Goal: Find contact information: Find contact information

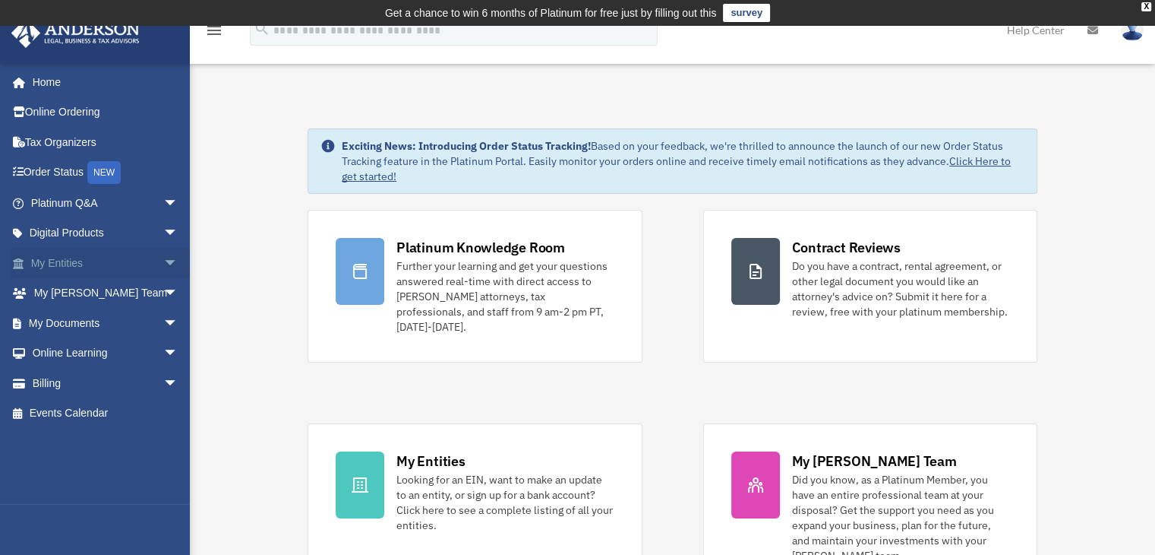
click at [163, 272] on span "arrow_drop_down" at bounding box center [178, 263] width 30 height 31
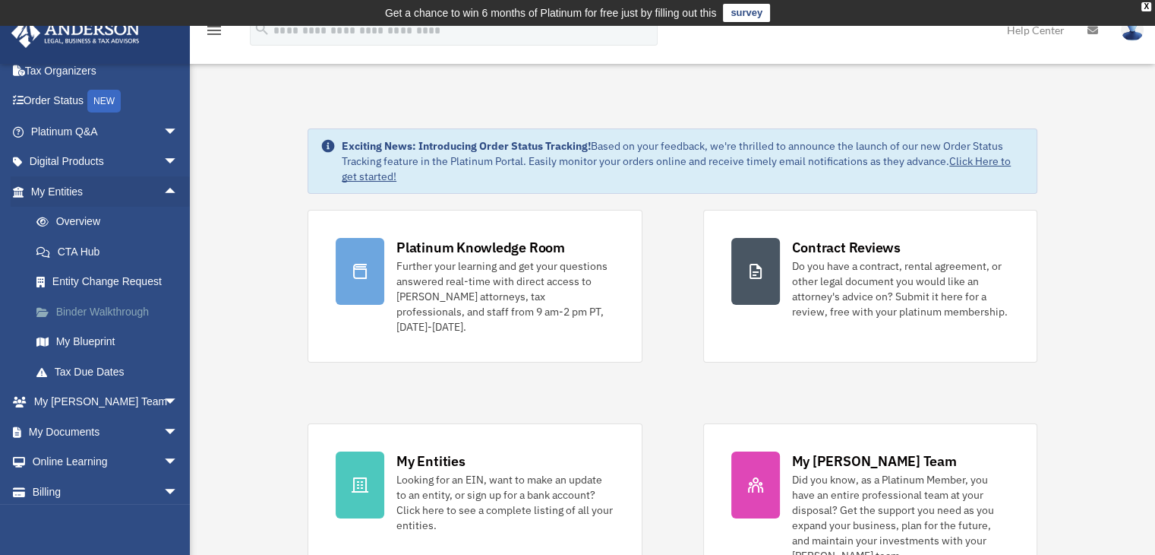
scroll to position [107, 0]
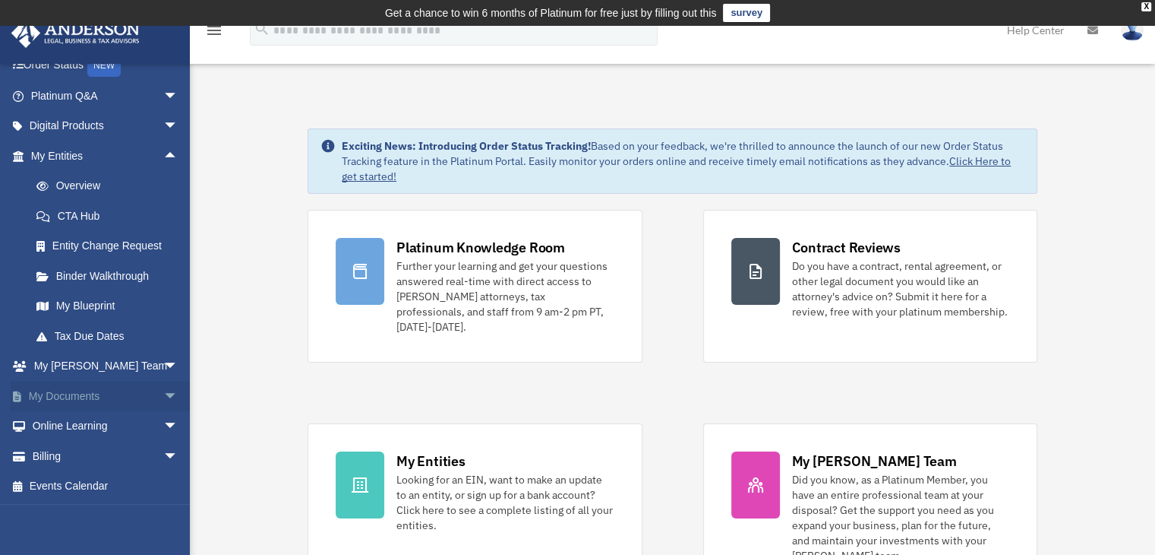
click at [163, 393] on span "arrow_drop_down" at bounding box center [178, 396] width 30 height 31
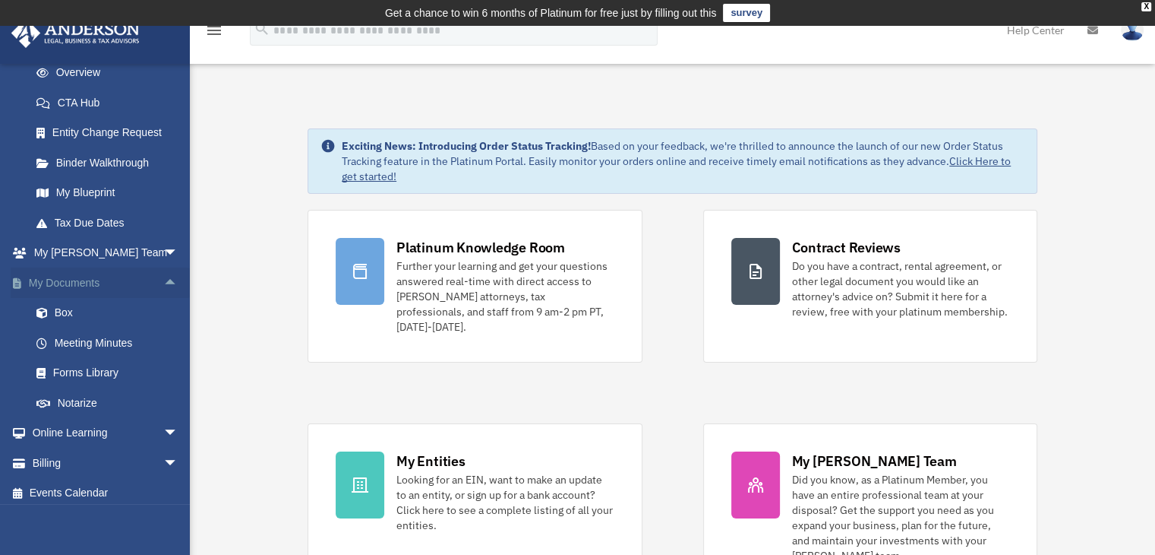
scroll to position [226, 0]
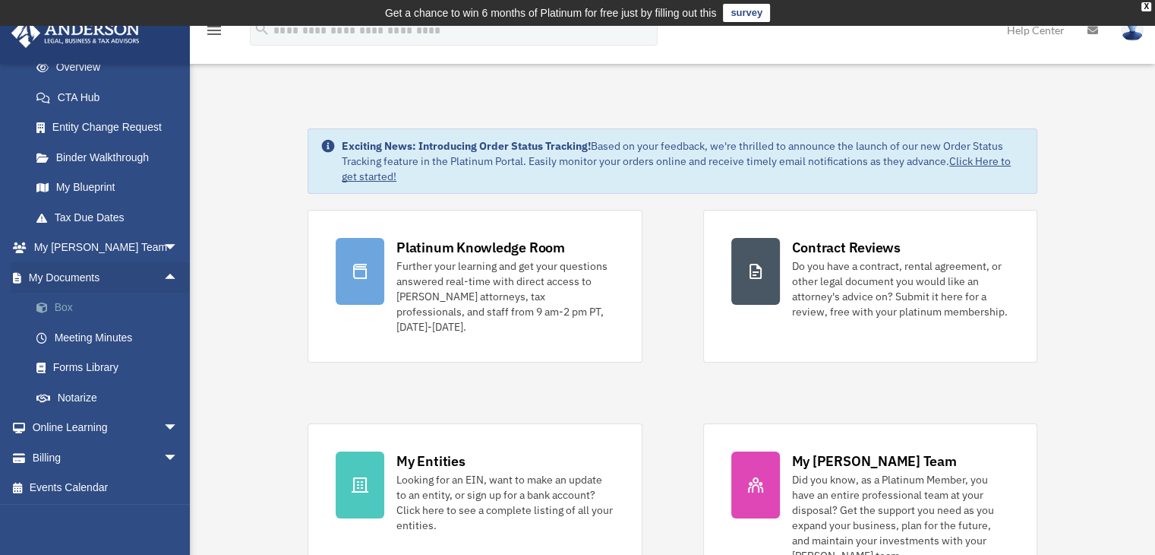
click at [125, 308] on link "Box" at bounding box center [111, 307] width 180 height 30
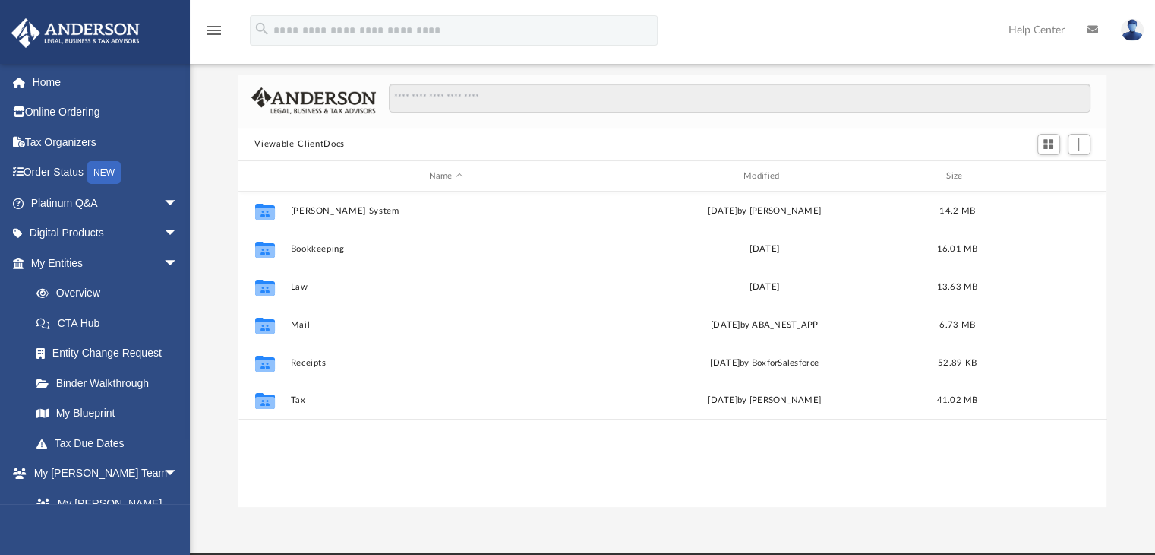
scroll to position [102, 0]
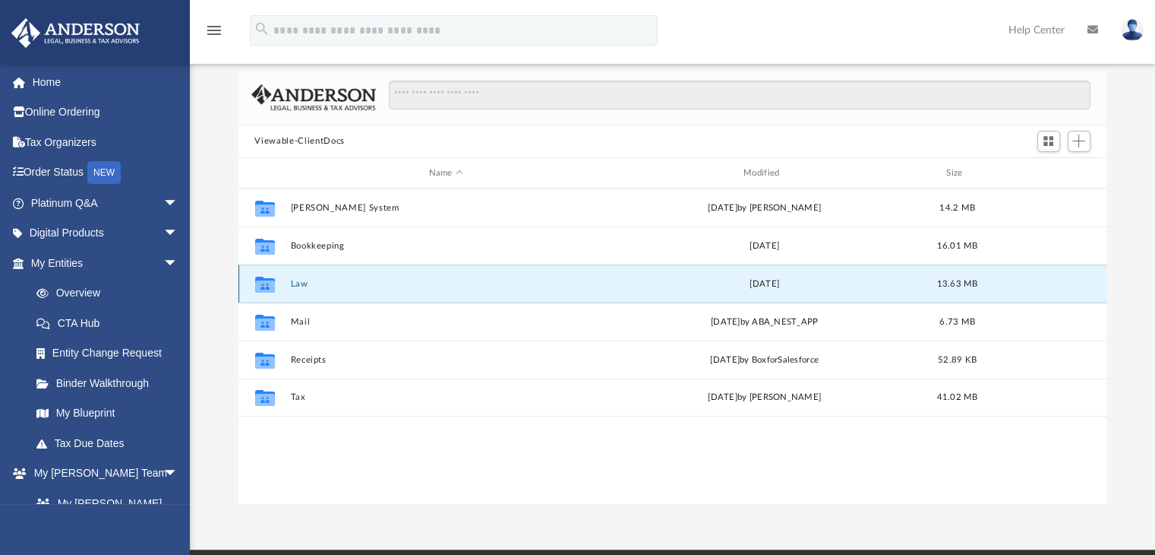
click at [310, 283] on button "Law" at bounding box center [445, 284] width 311 height 10
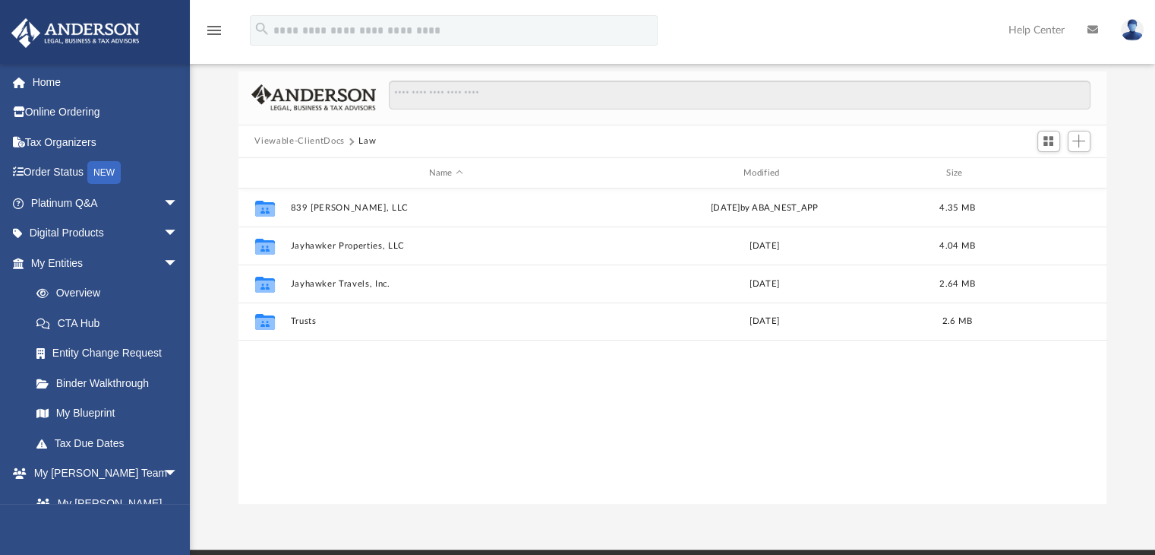
click at [309, 140] on button "Viewable-ClientDocs" at bounding box center [299, 141] width 90 height 14
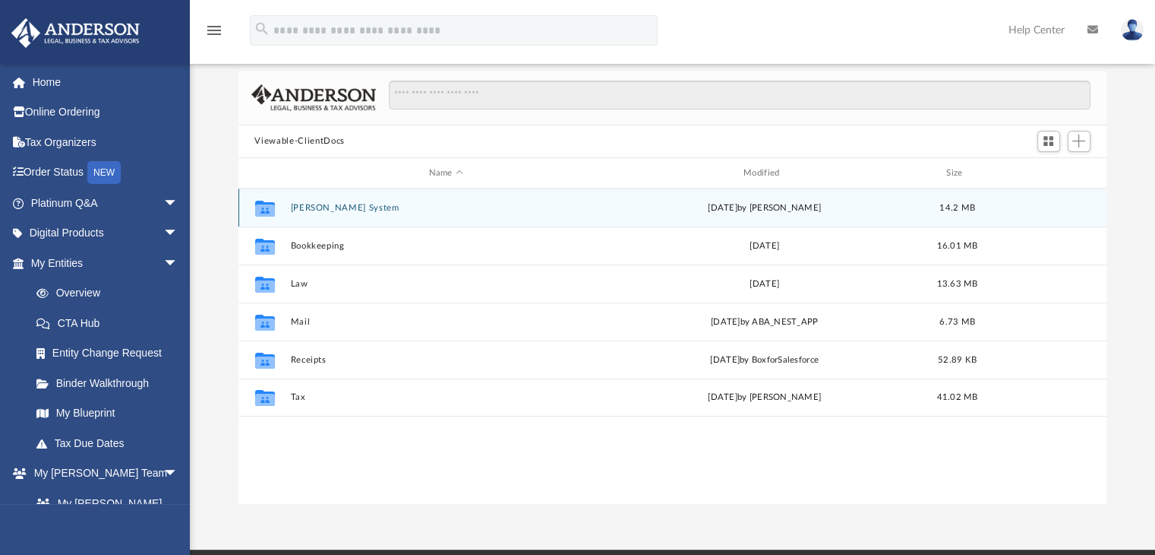
click at [321, 198] on div "Collaborated Folder Anderson System Mon Aug 15 2022 by George Demos 14.2 MB" at bounding box center [673, 207] width 869 height 38
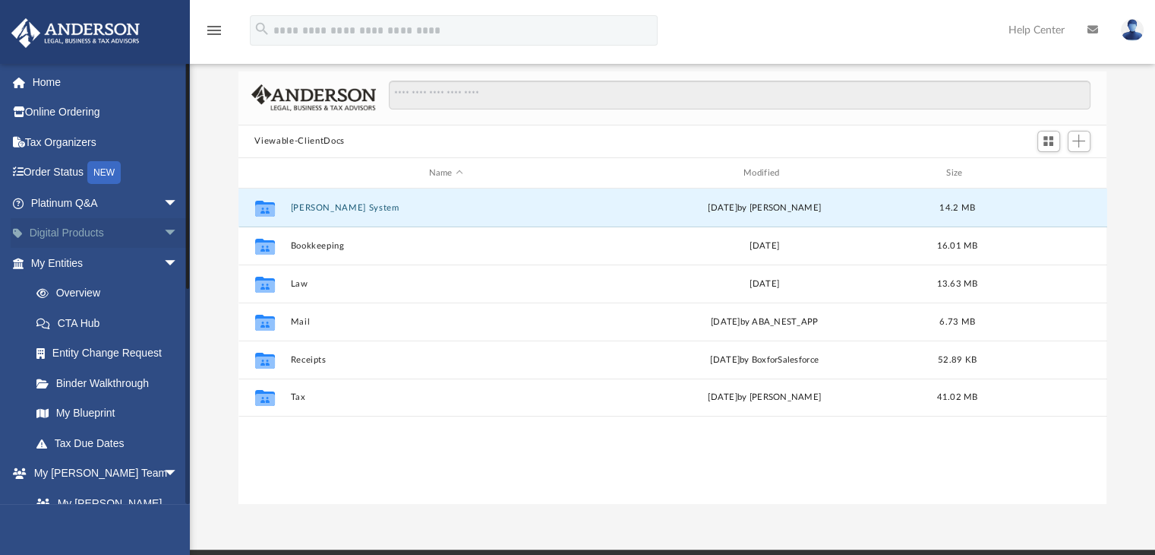
click at [163, 236] on span "arrow_drop_down" at bounding box center [178, 233] width 30 height 31
click at [163, 236] on span "arrow_drop_up" at bounding box center [178, 233] width 30 height 31
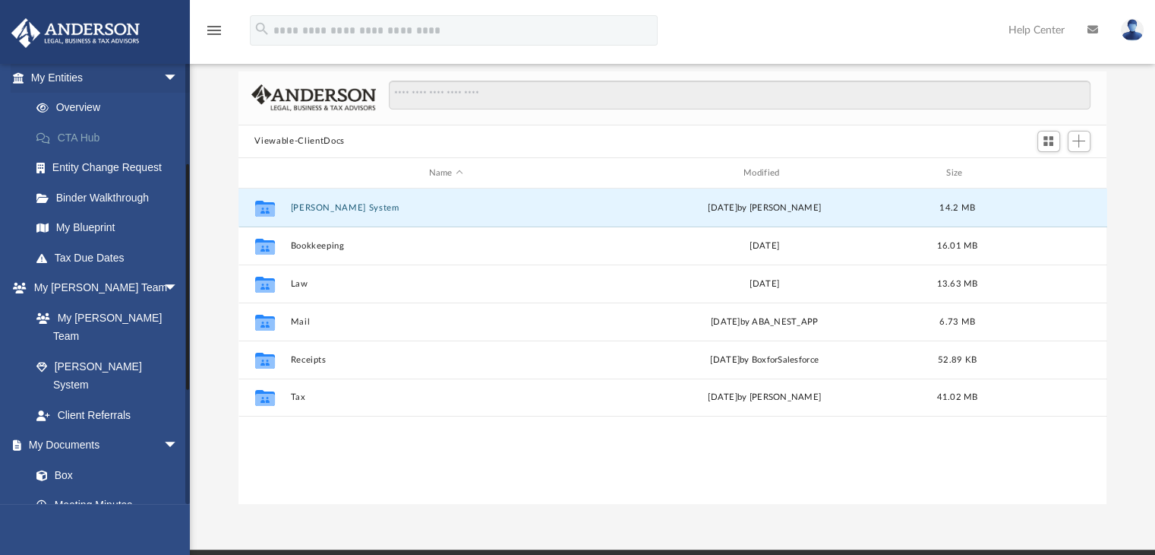
scroll to position [191, 0]
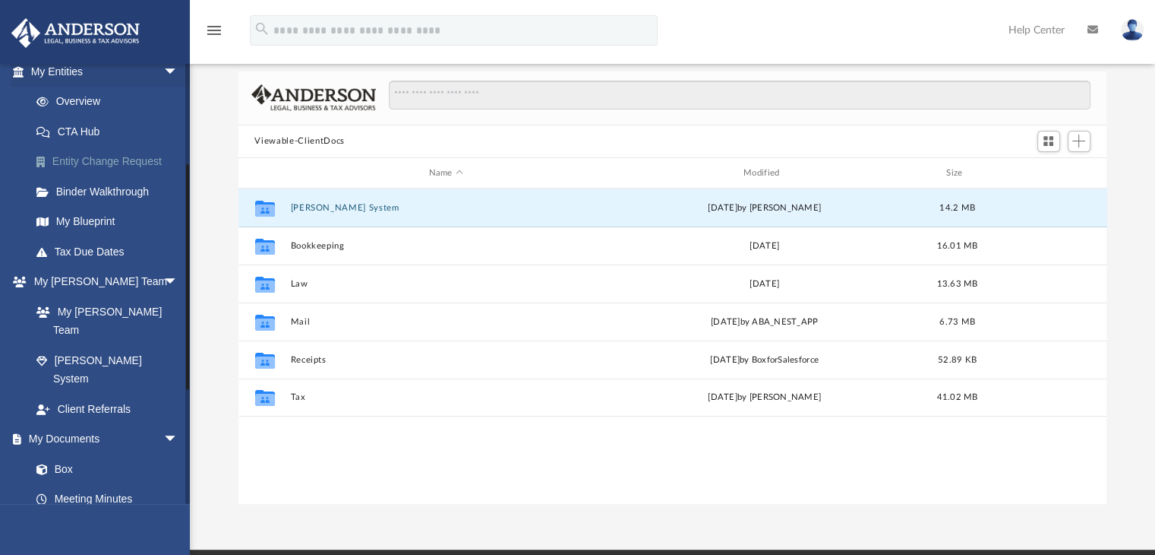
click at [142, 164] on link "Entity Change Request" at bounding box center [111, 162] width 180 height 30
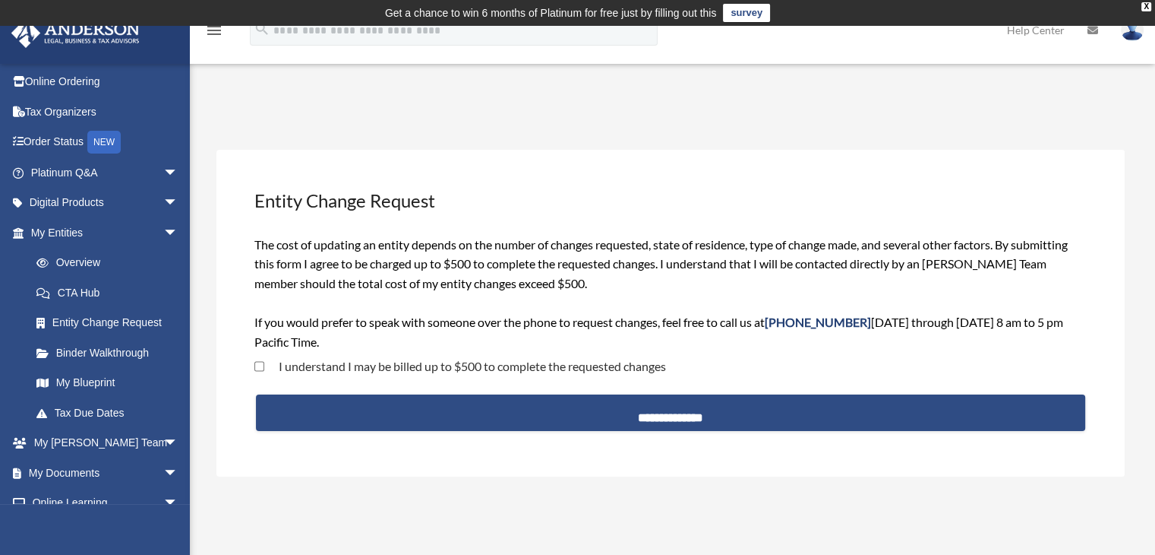
scroll to position [107, 0]
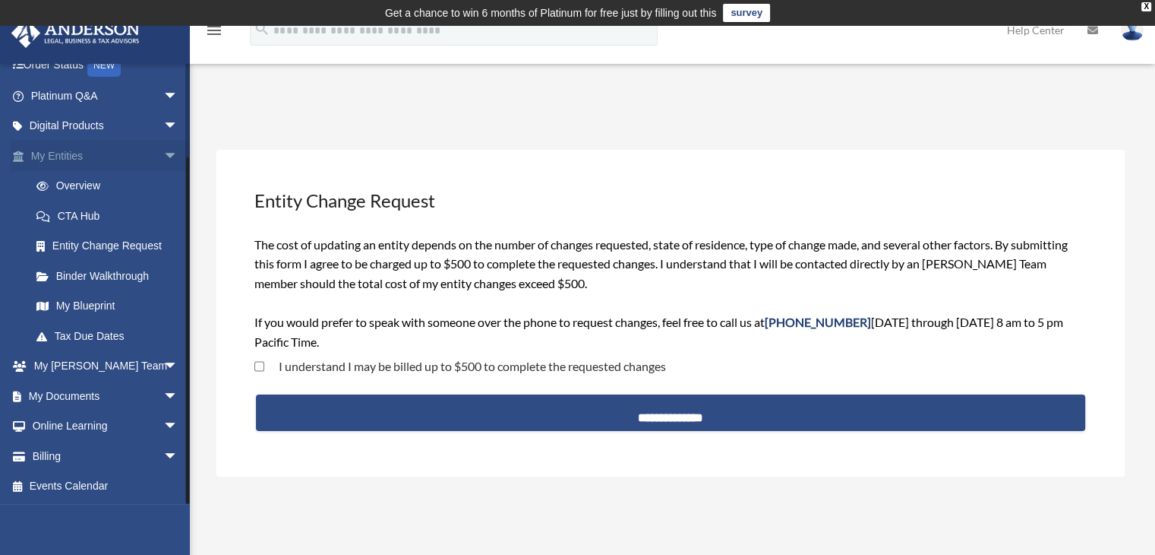
click at [163, 151] on span "arrow_drop_down" at bounding box center [178, 156] width 30 height 31
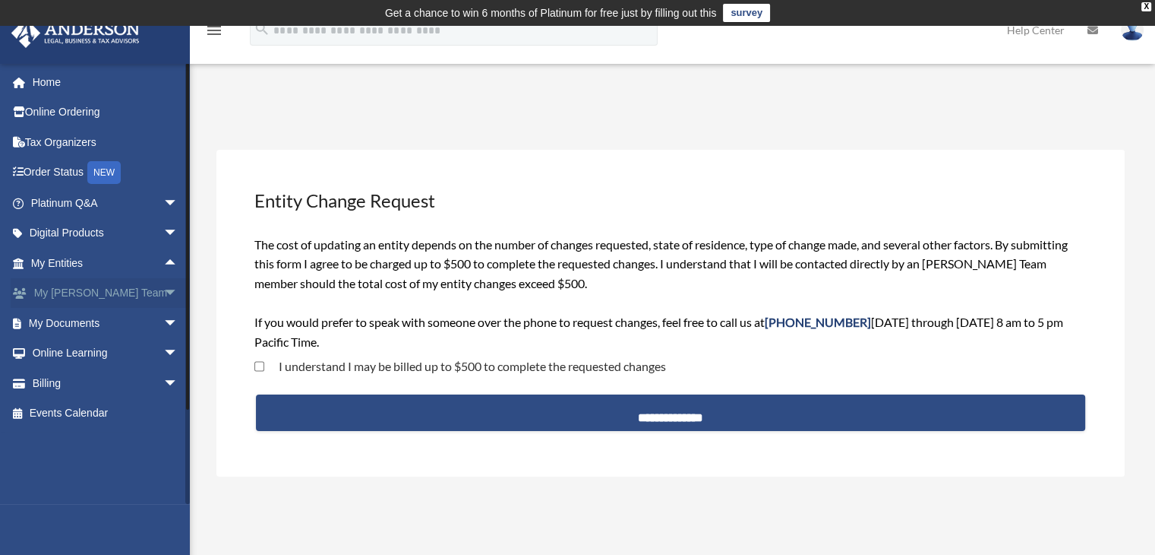
click at [163, 292] on span "arrow_drop_down" at bounding box center [178, 293] width 30 height 31
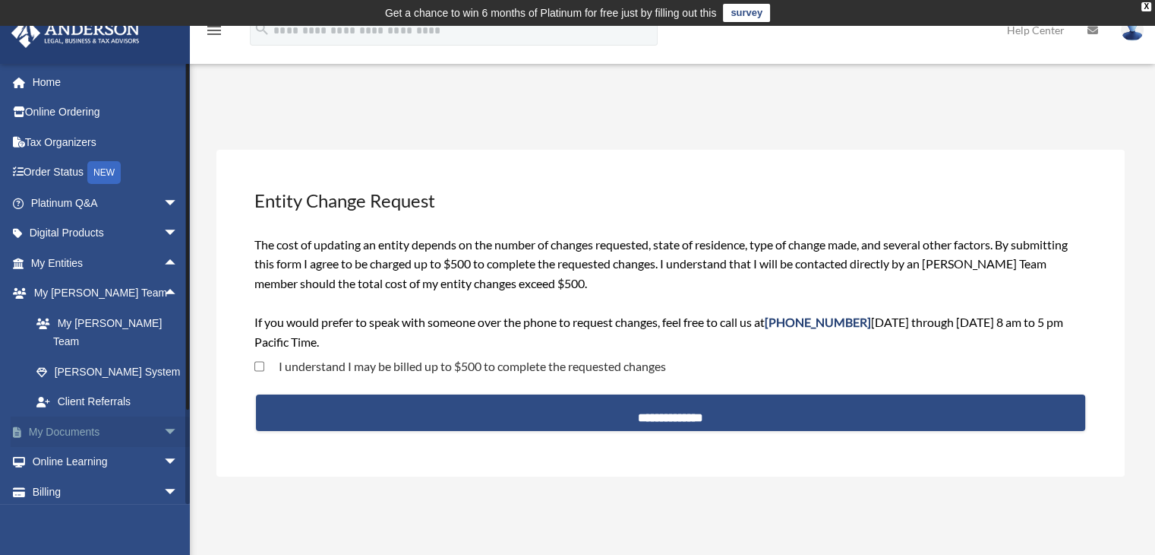
click at [164, 420] on span "arrow_drop_down" at bounding box center [178, 431] width 30 height 31
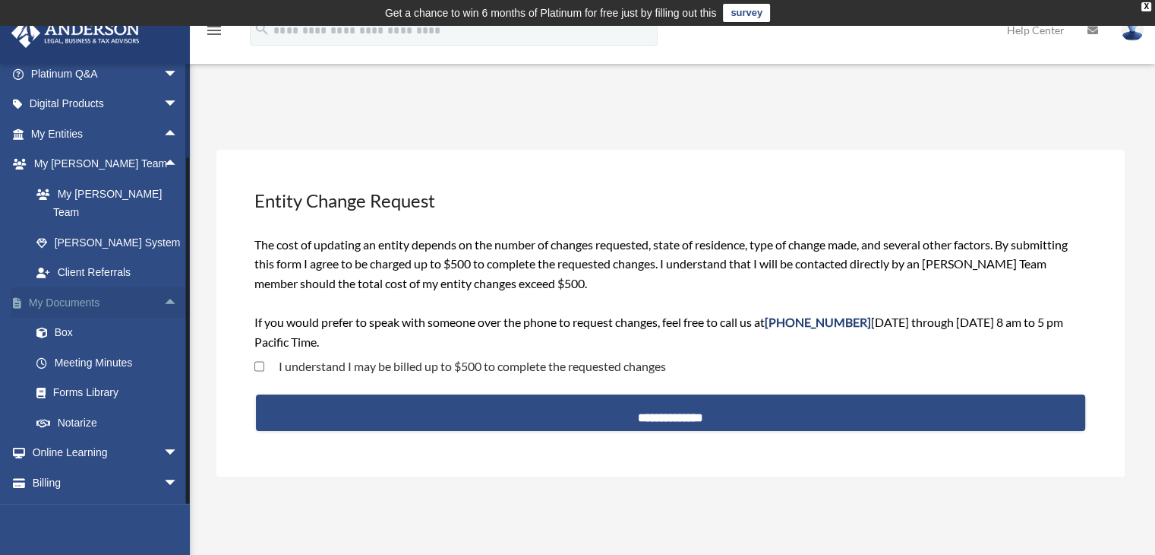
scroll to position [137, 0]
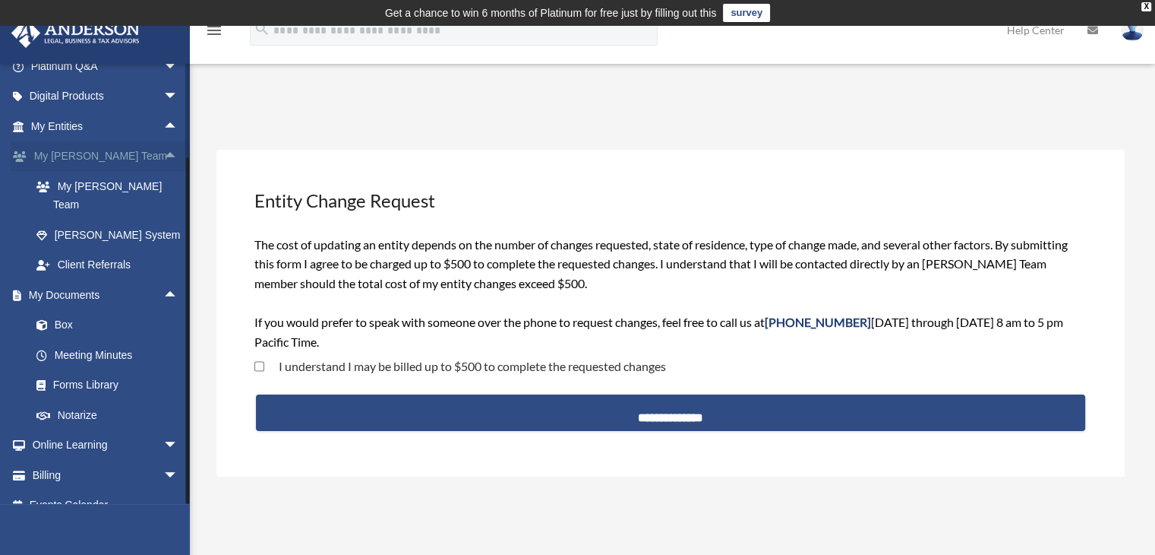
click at [163, 152] on span "arrow_drop_up" at bounding box center [178, 156] width 30 height 31
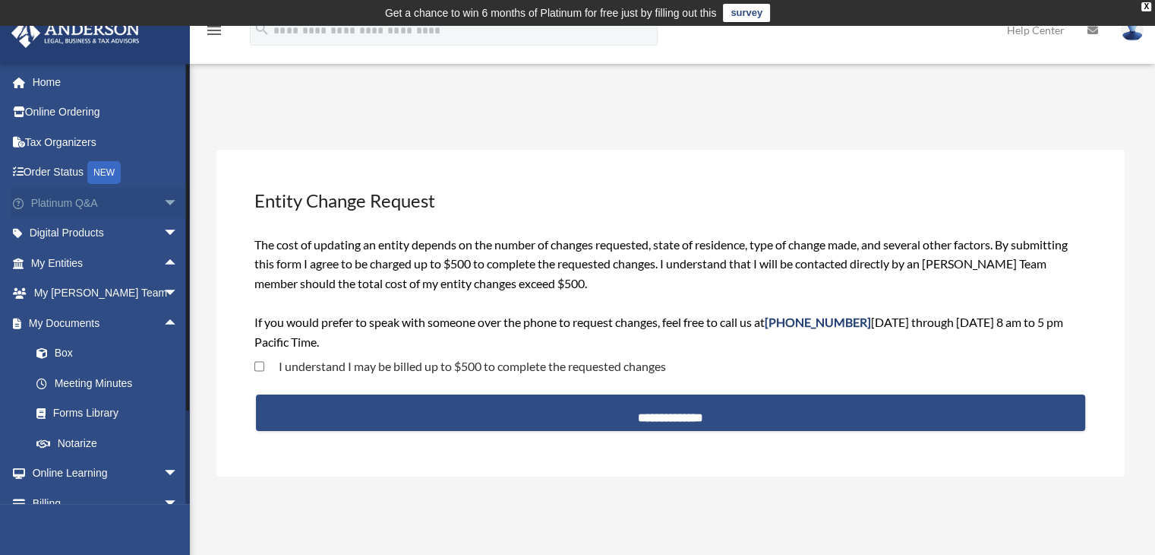
scroll to position [0, 0]
click at [163, 326] on span "arrow_drop_up" at bounding box center [178, 323] width 30 height 31
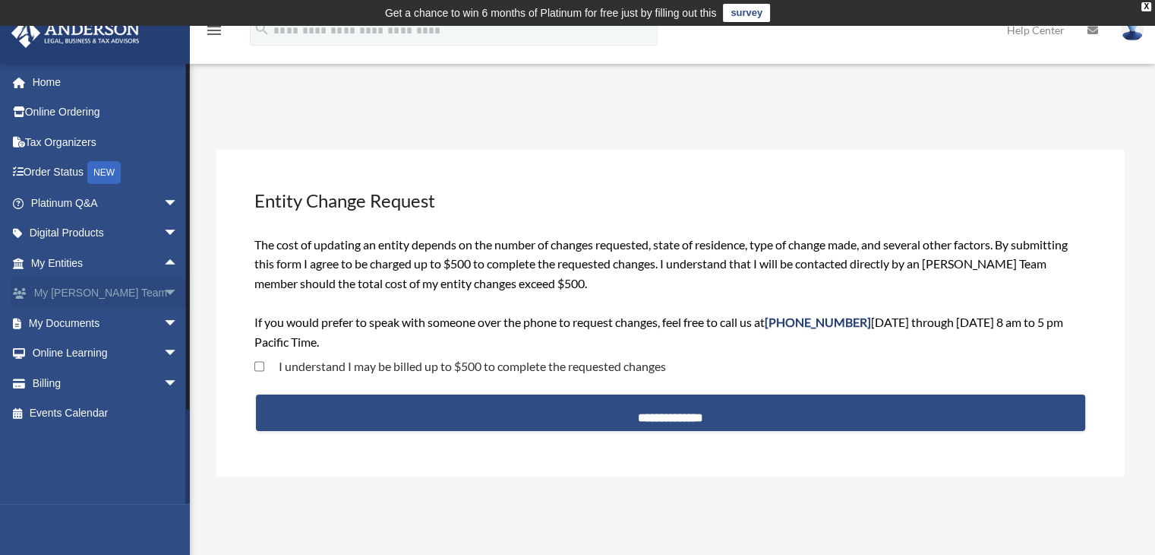
click at [163, 287] on span "arrow_drop_down" at bounding box center [178, 293] width 30 height 31
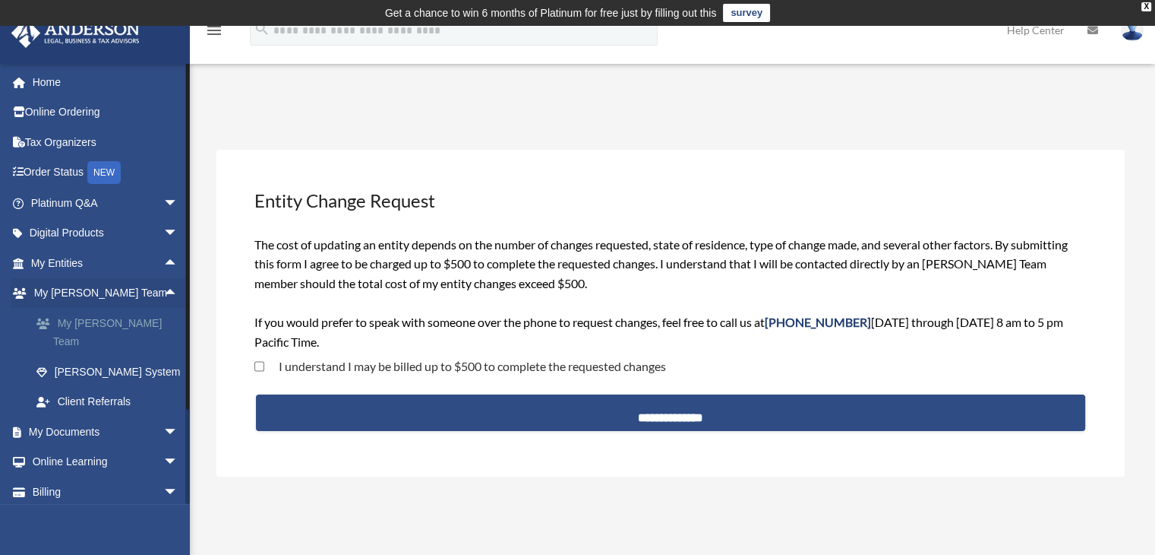
click at [133, 320] on link "My [PERSON_NAME] Team" at bounding box center [111, 332] width 180 height 49
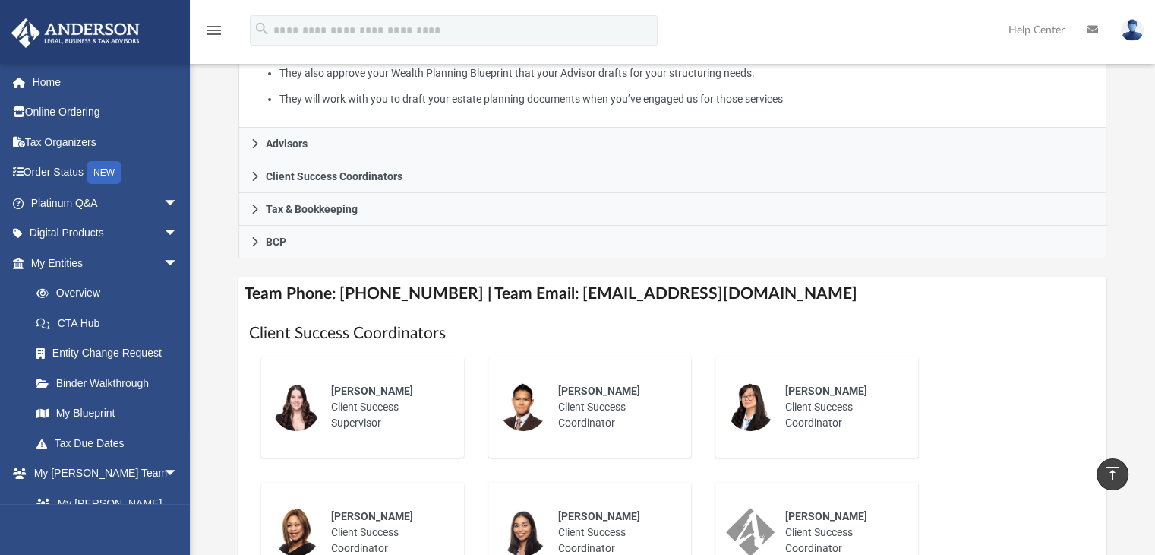
scroll to position [410, 0]
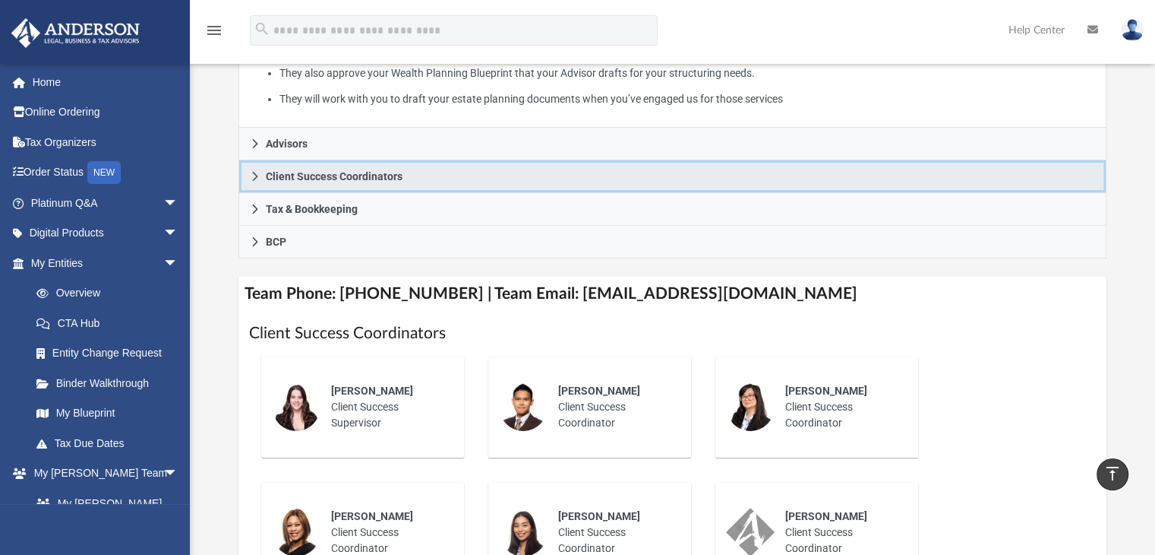
click at [261, 180] on link "Client Success Coordinators" at bounding box center [673, 176] width 869 height 33
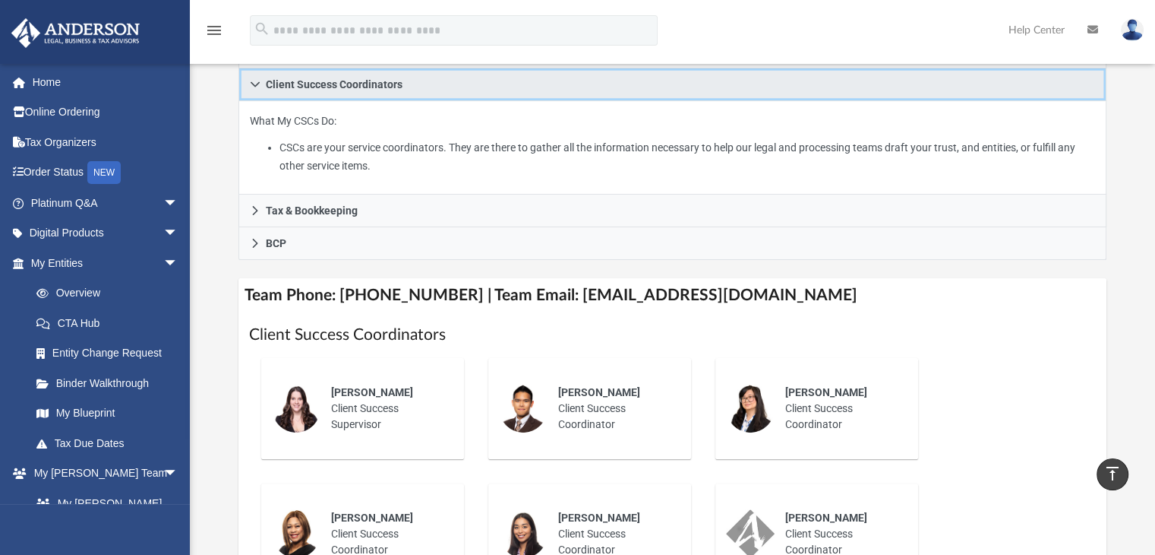
scroll to position [346, 0]
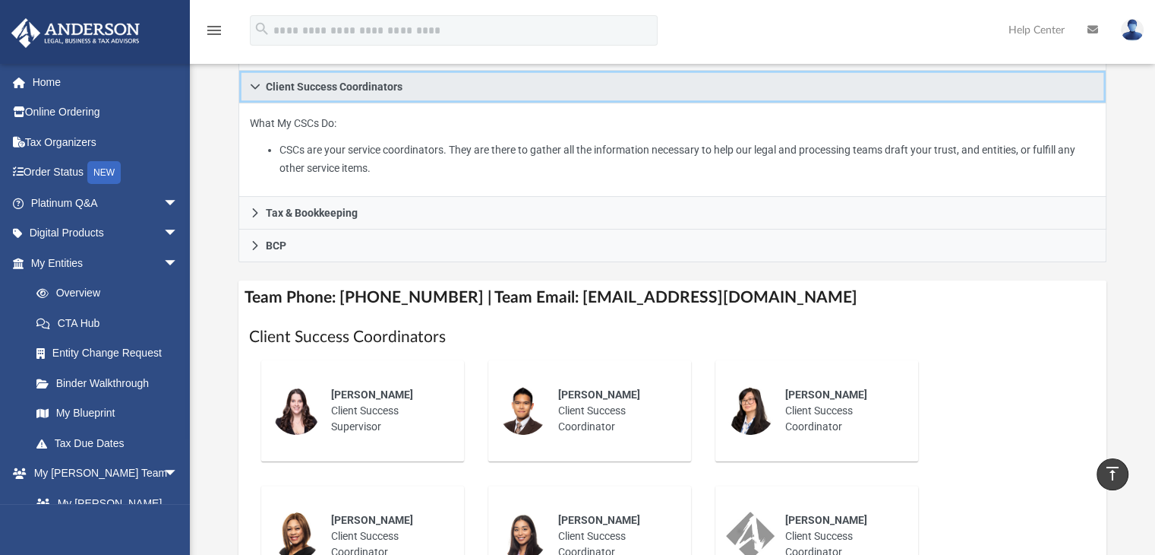
click at [253, 85] on icon at bounding box center [255, 86] width 9 height 5
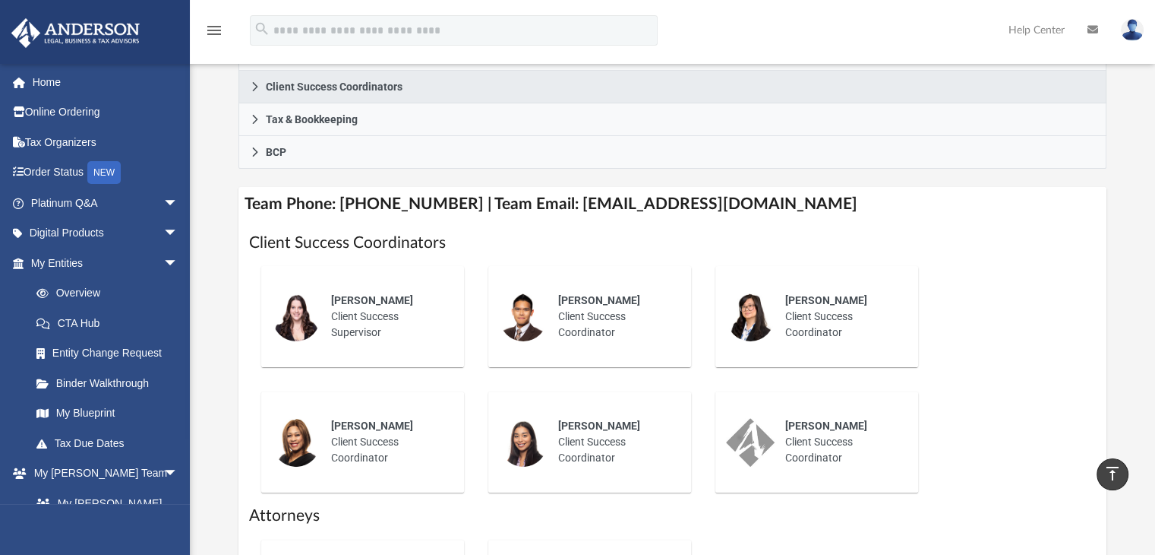
click at [380, 313] on div "Jennie Wilson Client Success Supervisor" at bounding box center [387, 316] width 133 height 69
click at [544, 323] on img at bounding box center [523, 316] width 49 height 49
click at [568, 317] on div "Jay Barlao Client Success Coordinator" at bounding box center [614, 316] width 133 height 69
click at [579, 297] on span "Jay Barlao" at bounding box center [599, 300] width 82 height 12
click at [490, 344] on div "Jay Barlao Client Success Coordinator" at bounding box center [589, 316] width 203 height 101
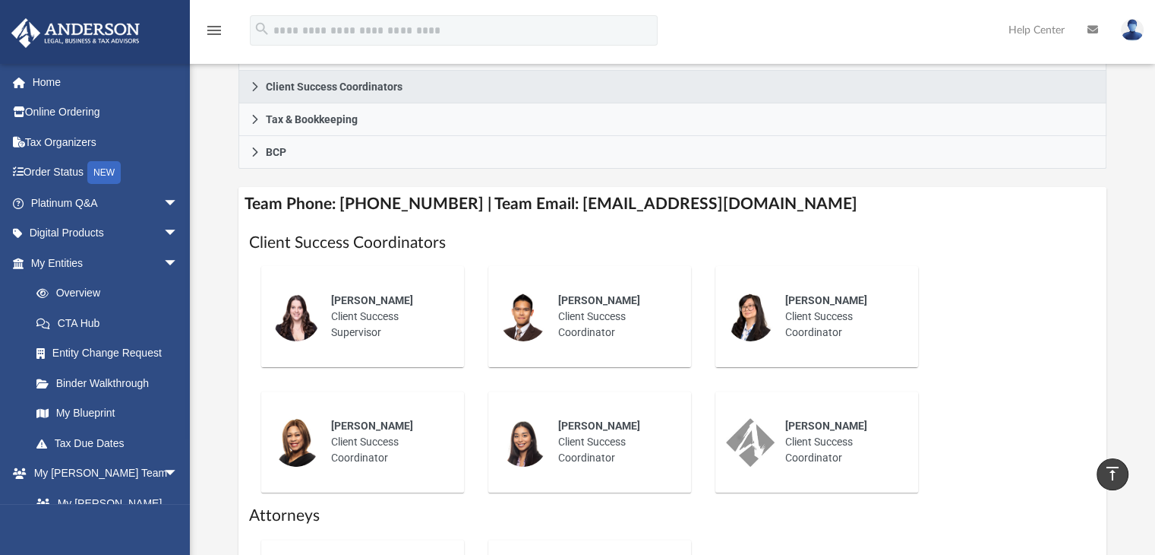
click at [266, 314] on div "Jennie Wilson Client Success Supervisor" at bounding box center [362, 316] width 203 height 101
click at [287, 317] on img at bounding box center [296, 316] width 49 height 49
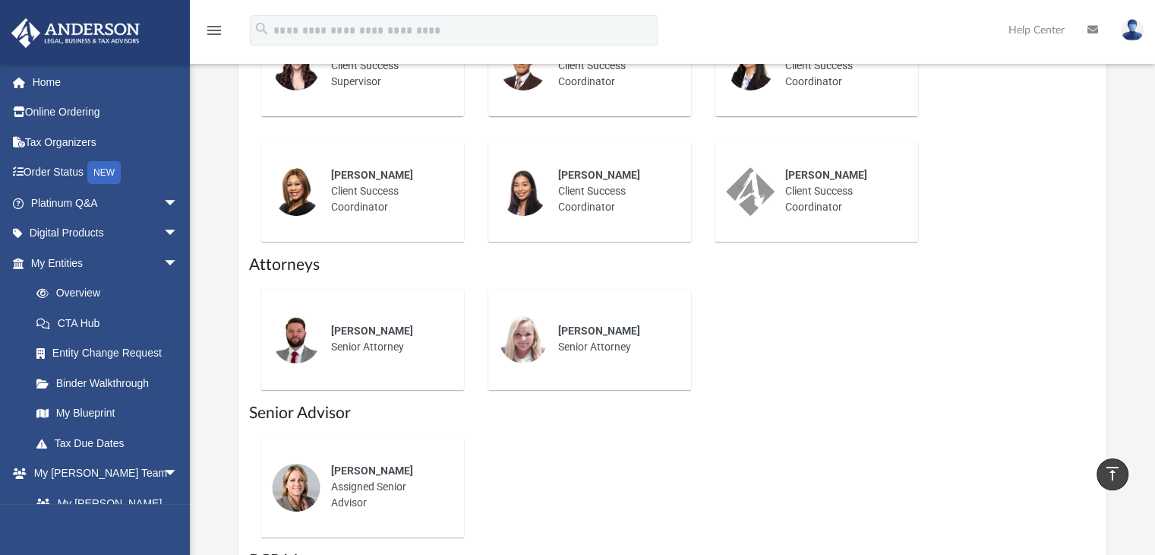
scroll to position [602, 0]
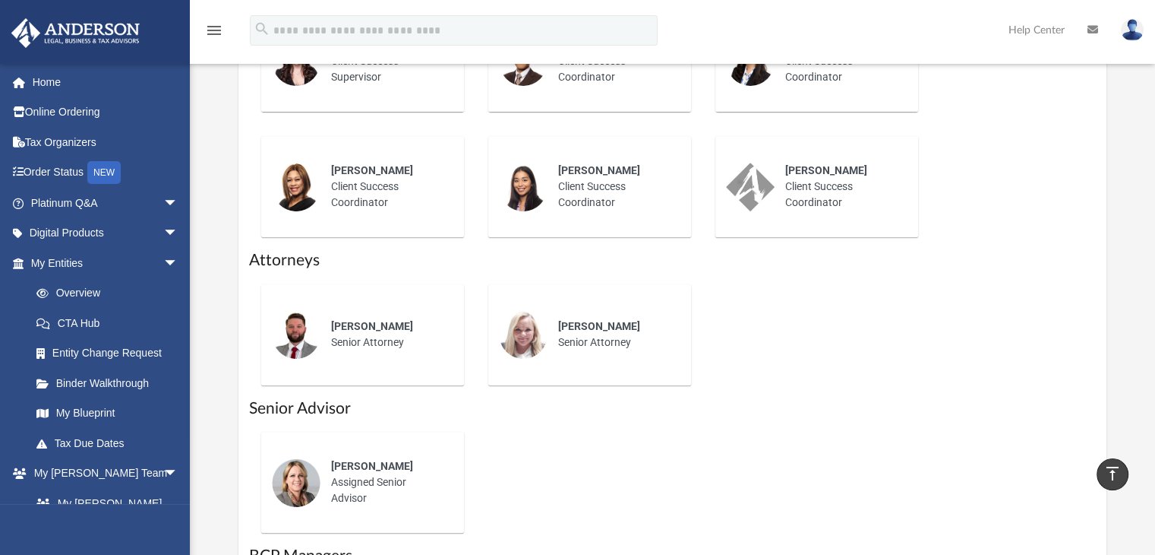
click at [292, 332] on img at bounding box center [296, 334] width 49 height 49
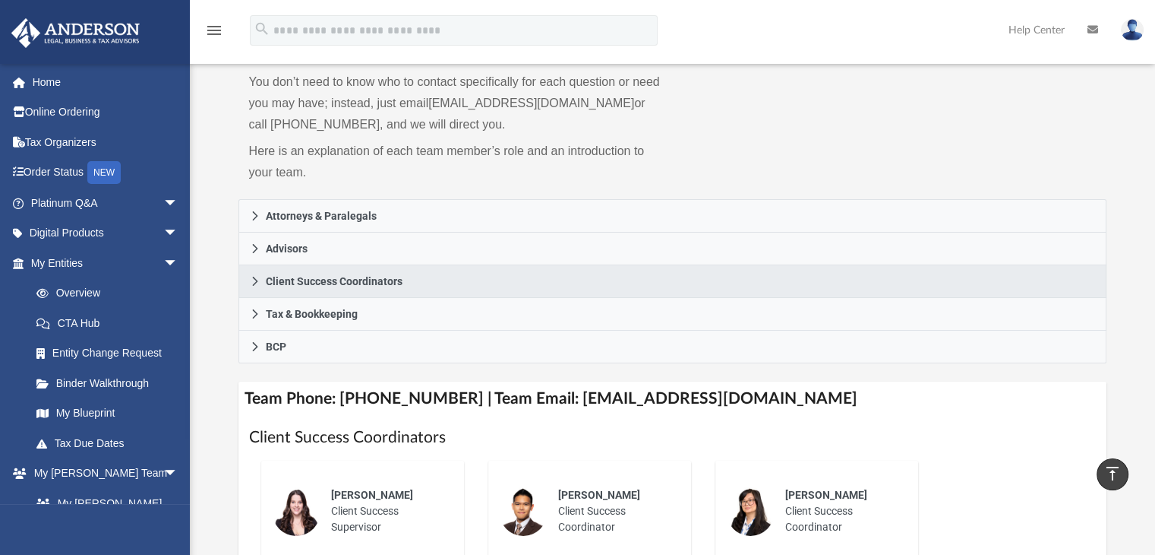
scroll to position [151, 0]
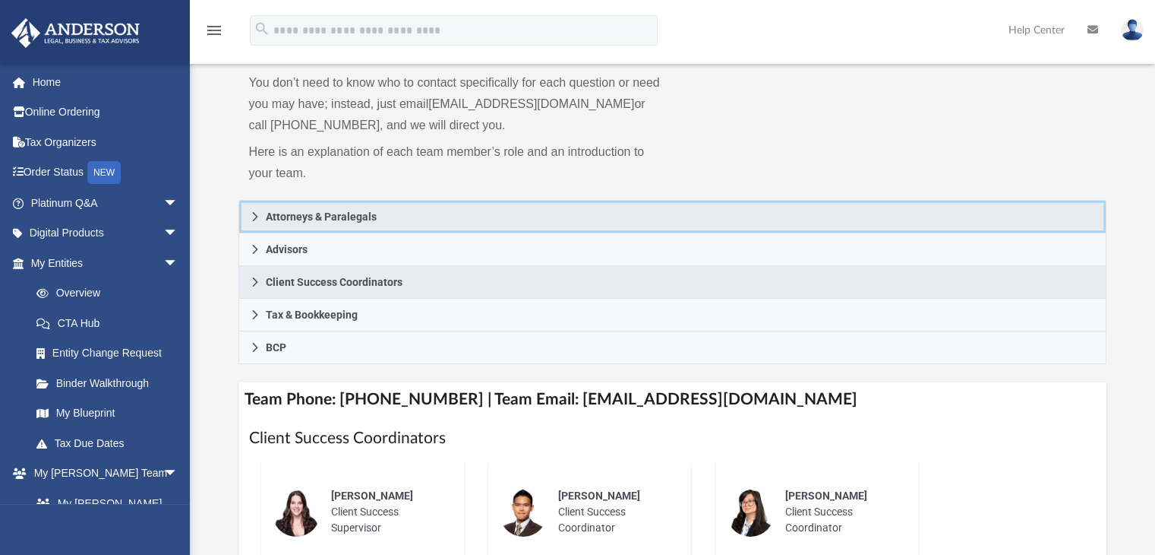
click at [305, 211] on span "Attorneys & Paralegals" at bounding box center [321, 216] width 111 height 11
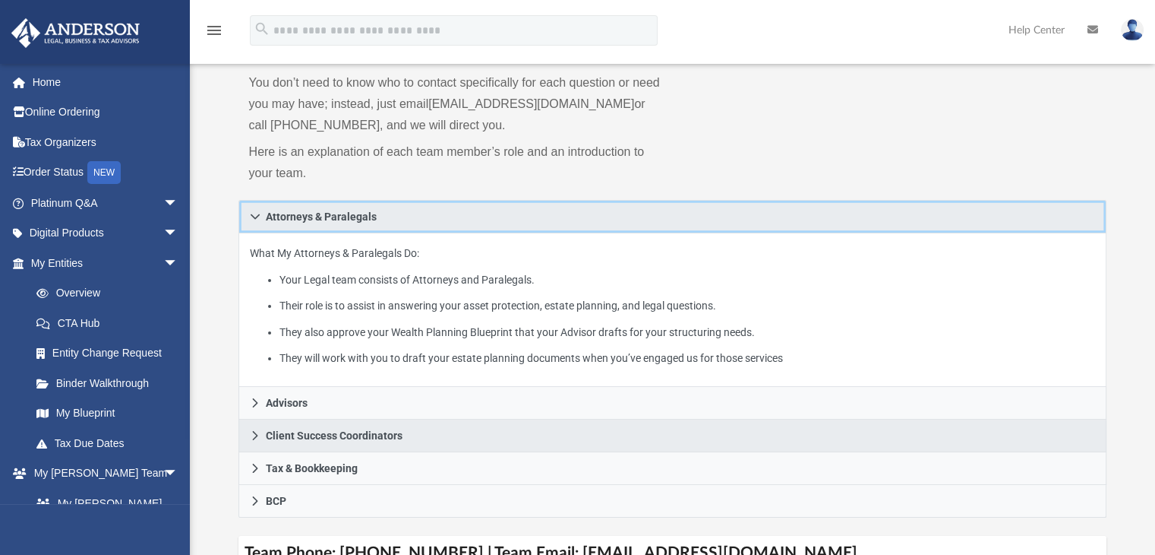
click at [305, 211] on span "Attorneys & Paralegals" at bounding box center [321, 216] width 111 height 11
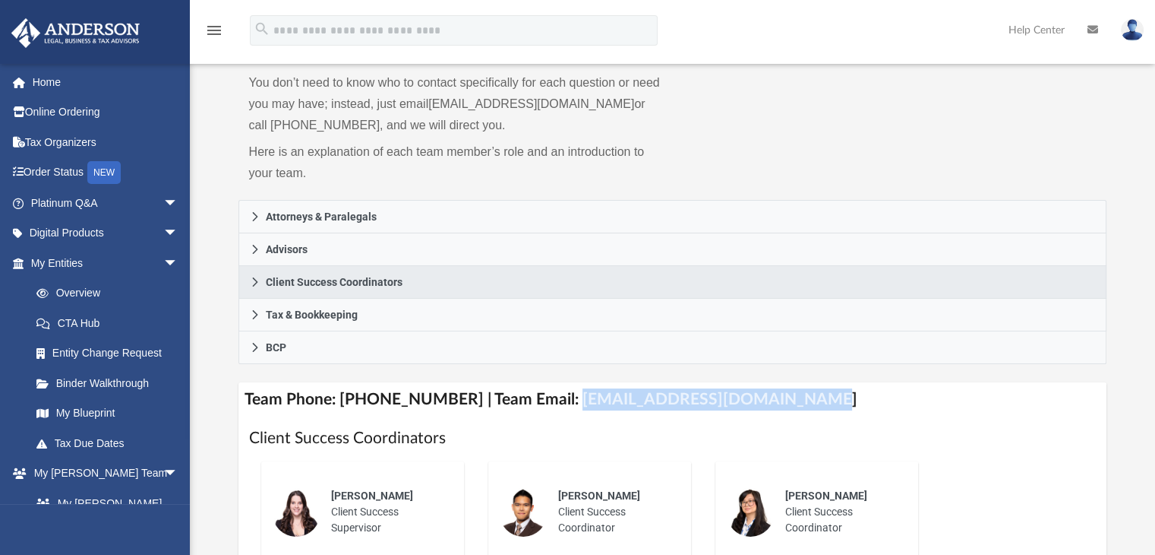
drag, startPoint x: 788, startPoint y: 400, endPoint x: 550, endPoint y: 407, distance: 237.9
click at [550, 407] on h4 "Team Phone: (725) 201-7371 | Team Email: myteam@andersonadvisors.com" at bounding box center [673, 399] width 869 height 34
copy h4 "myteam@andersonadvisors.com"
